Goal: Task Accomplishment & Management: Complete application form

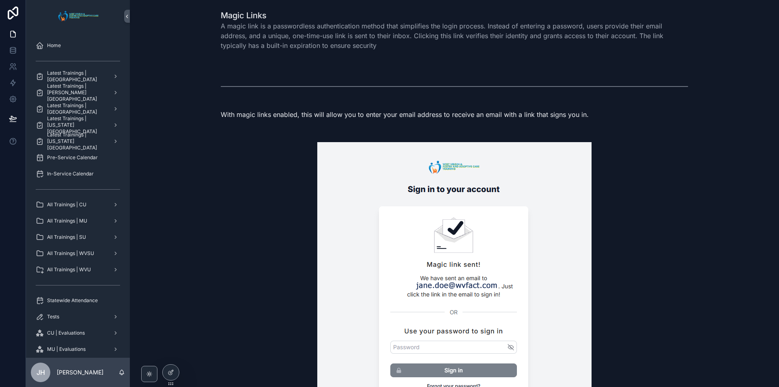
scroll to position [170, 0]
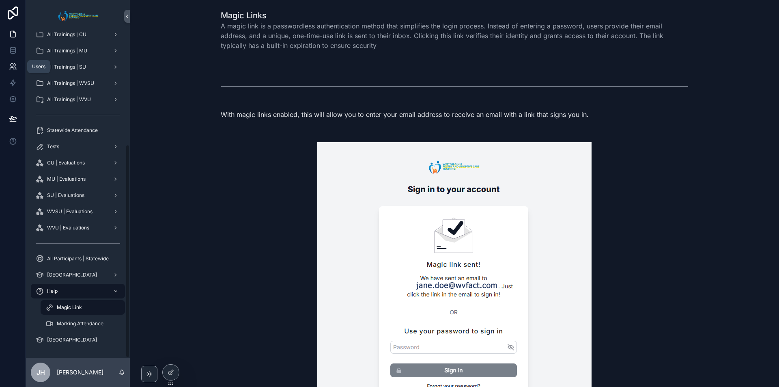
click at [7, 67] on link at bounding box center [13, 66] width 26 height 16
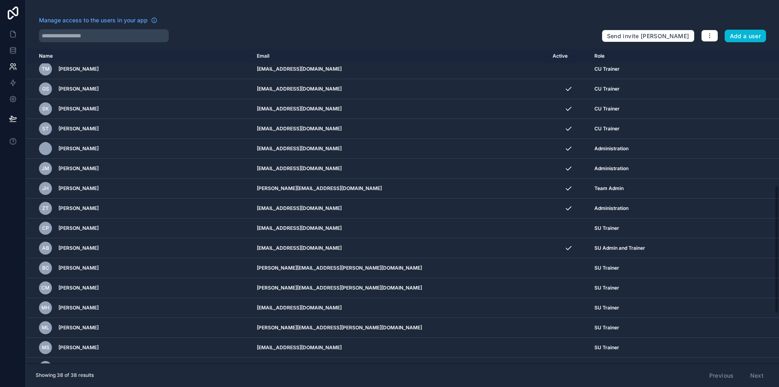
scroll to position [41, 0]
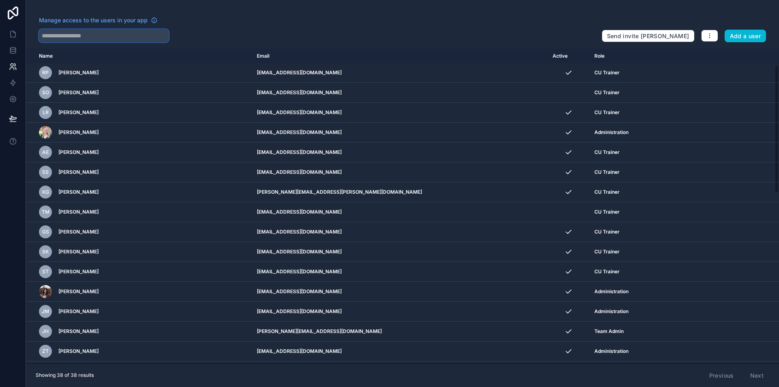
click at [137, 39] on input "text" at bounding box center [104, 35] width 130 height 13
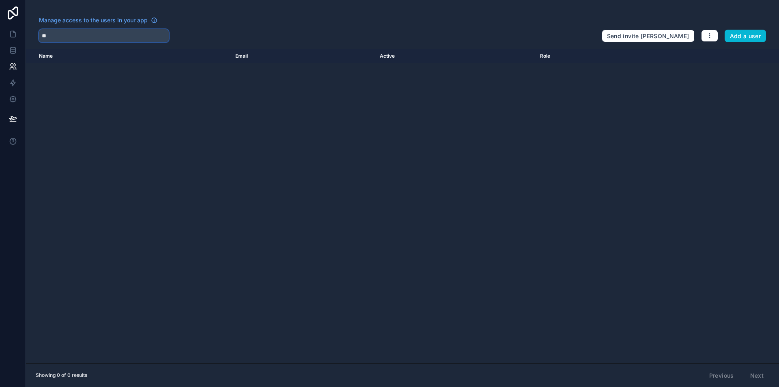
type input "*"
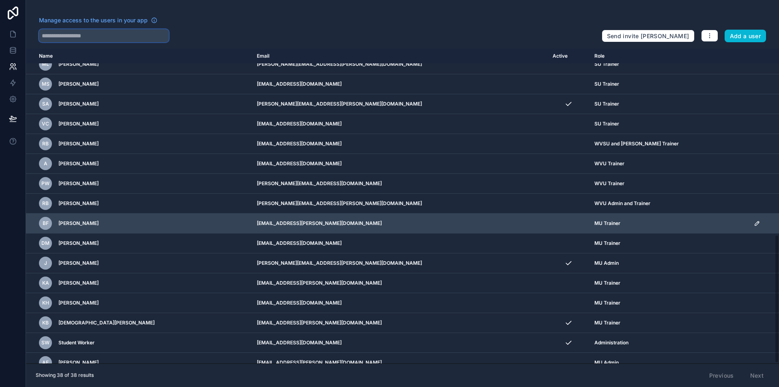
scroll to position [456, 0]
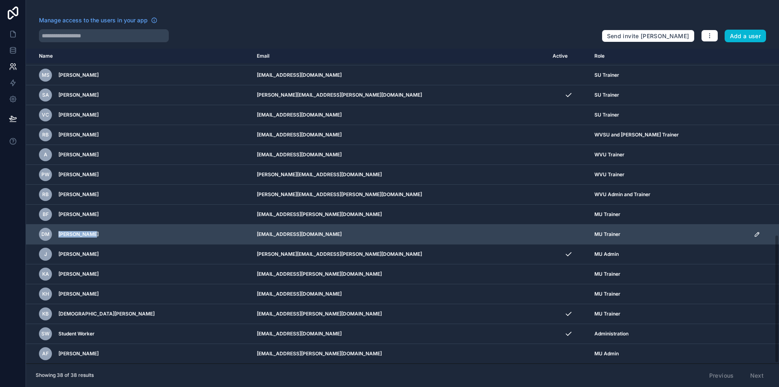
drag, startPoint x: 99, startPoint y: 235, endPoint x: 58, endPoint y: 231, distance: 40.7
click at [58, 231] on div "DM [PERSON_NAME]" at bounding box center [143, 234] width 208 height 13
copy span "[PERSON_NAME]"
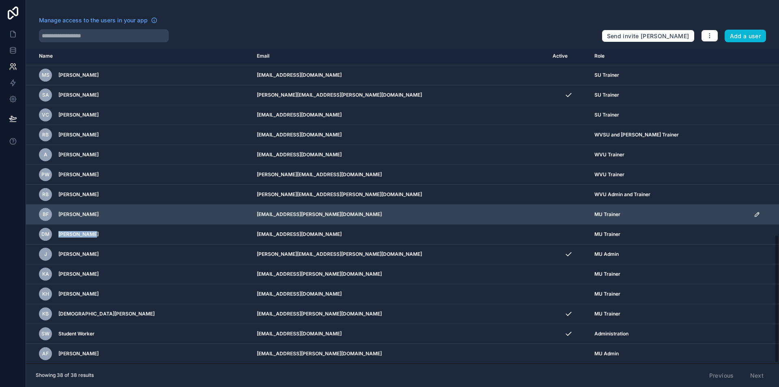
drag, startPoint x: 103, startPoint y: 216, endPoint x: 56, endPoint y: 213, distance: 47.6
click at [56, 213] on div "BF [PERSON_NAME]" at bounding box center [143, 214] width 208 height 13
copy span "[PERSON_NAME]"
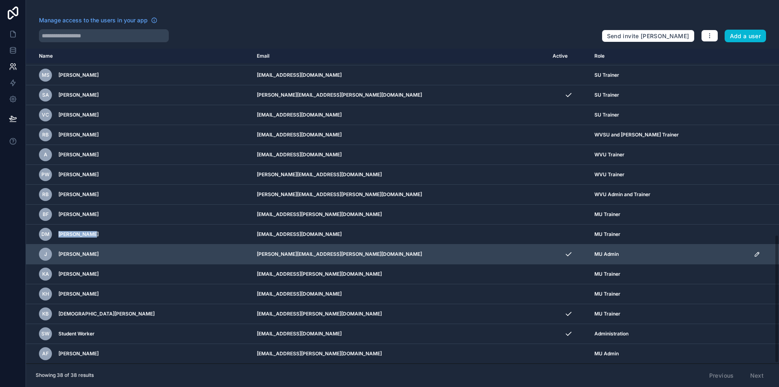
drag, startPoint x: 115, startPoint y: 254, endPoint x: 57, endPoint y: 254, distance: 57.6
click at [57, 254] on div "J [PERSON_NAME]" at bounding box center [143, 254] width 208 height 13
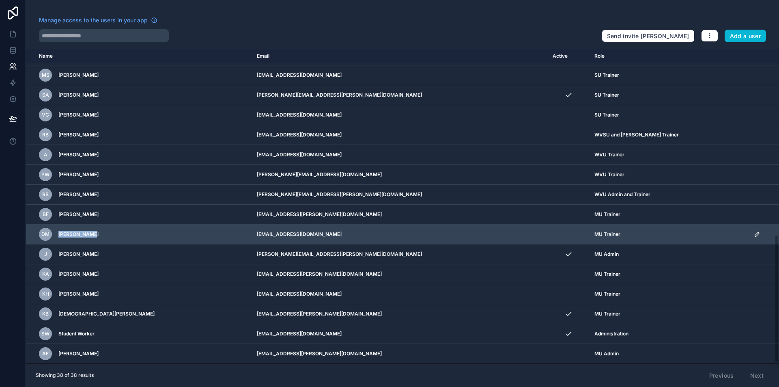
copy span "[PERSON_NAME]"
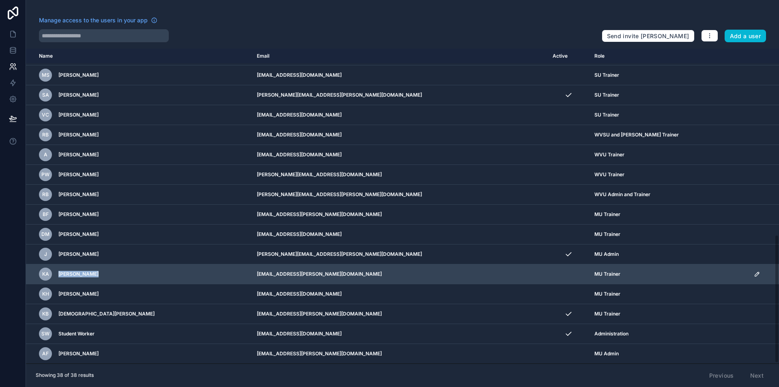
drag, startPoint x: 140, startPoint y: 274, endPoint x: 56, endPoint y: 275, distance: 84.0
click at [56, 275] on div "KA [PERSON_NAME]" at bounding box center [143, 273] width 208 height 13
copy span "[PERSON_NAME]"
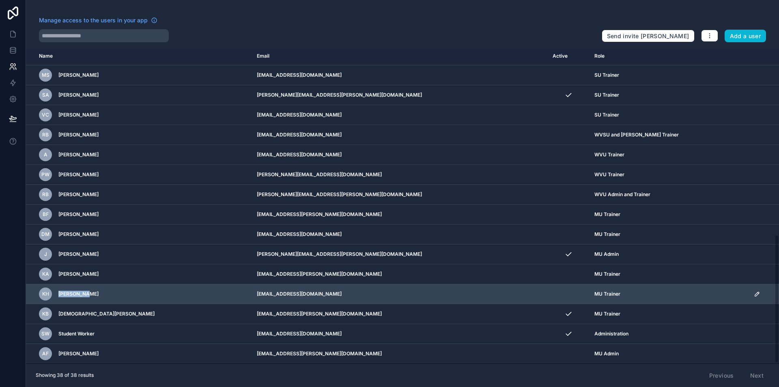
drag, startPoint x: 102, startPoint y: 296, endPoint x: 59, endPoint y: 295, distance: 43.0
click at [59, 295] on div "KH [PERSON_NAME]" at bounding box center [143, 293] width 208 height 13
copy span "[PERSON_NAME]"
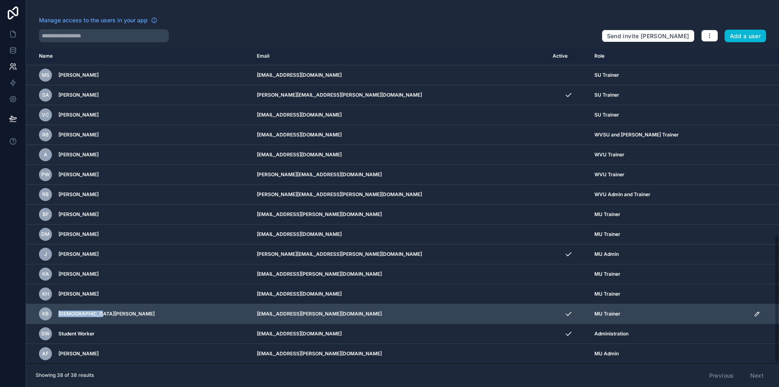
drag, startPoint x: 101, startPoint y: 308, endPoint x: 54, endPoint y: 306, distance: 46.3
click at [54, 306] on td "KB [PERSON_NAME]" at bounding box center [139, 314] width 226 height 20
copy span "[DEMOGRAPHIC_DATA][PERSON_NAME]"
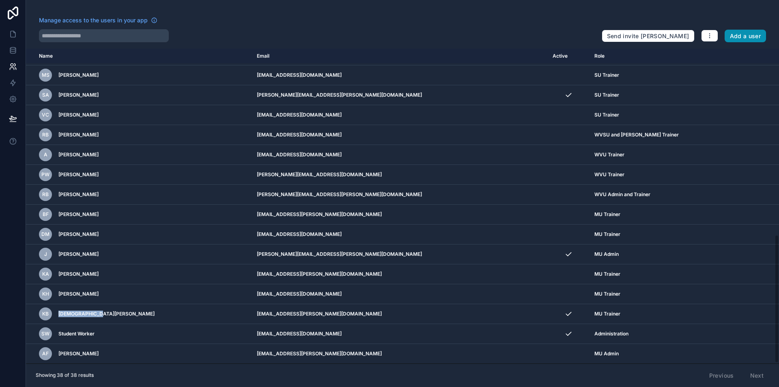
click at [744, 39] on button "Add a user" at bounding box center [746, 36] width 42 height 13
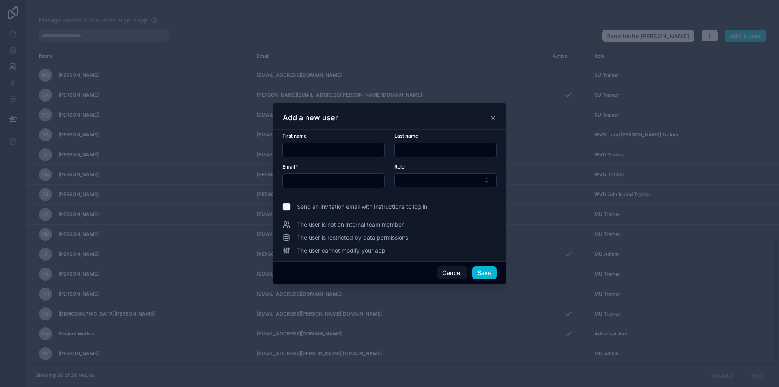
click at [352, 143] on div at bounding box center [333, 149] width 102 height 15
type input "*****"
type input "****"
click at [324, 184] on input "text" at bounding box center [333, 180] width 101 height 11
paste input "**********"
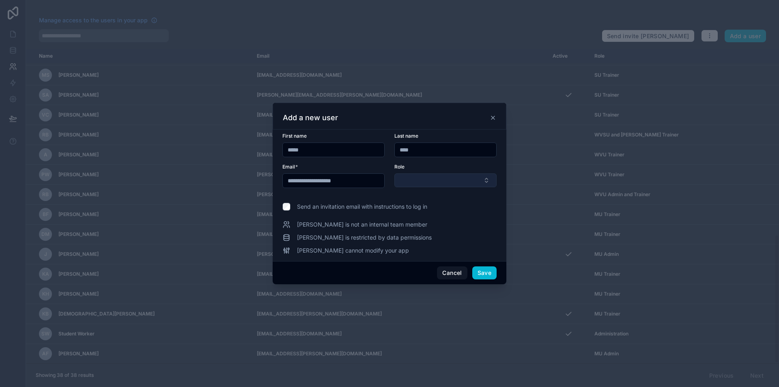
type input "**********"
click at [400, 176] on button "Select Button" at bounding box center [445, 180] width 102 height 14
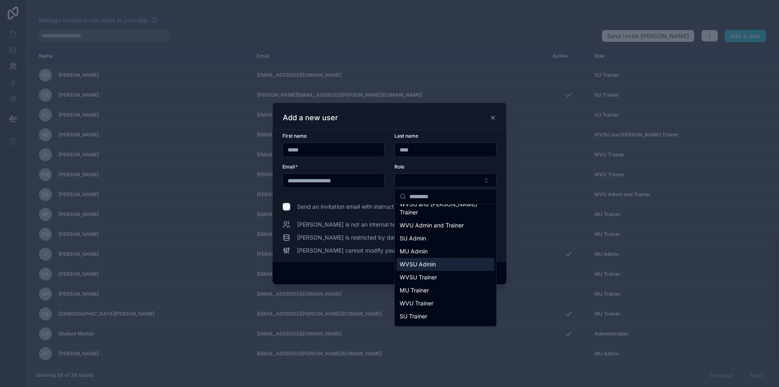
scroll to position [41, 0]
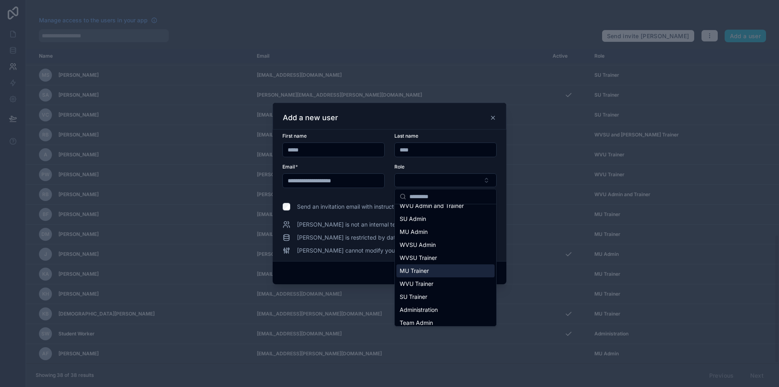
click at [433, 264] on div "MU Trainer" at bounding box center [445, 270] width 98 height 13
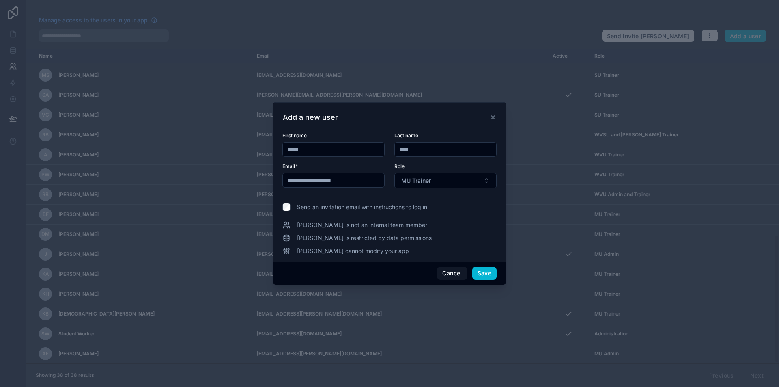
click at [358, 207] on span "Send an invitation email with instructions to log in" at bounding box center [362, 207] width 130 height 8
click at [489, 273] on button "Save" at bounding box center [484, 273] width 24 height 13
